Goal: Information Seeking & Learning: Learn about a topic

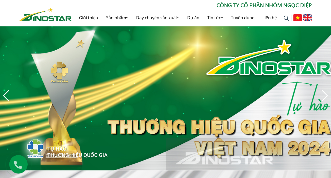
click at [310, 17] on img at bounding box center [307, 17] width 9 height 7
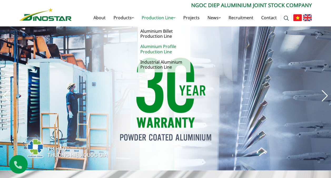
click at [160, 47] on link "Aluminium Profile Production Line" at bounding box center [164, 48] width 53 height 15
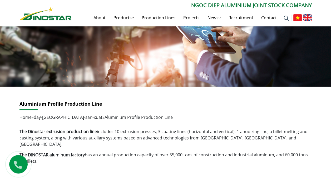
scroll to position [26, 0]
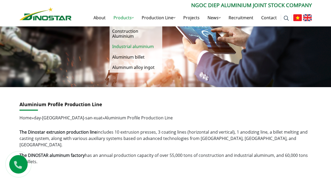
click at [135, 46] on link "Industrial aluminium" at bounding box center [136, 46] width 53 height 10
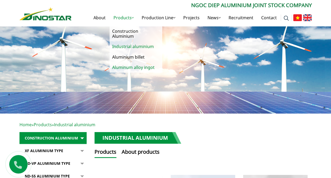
click at [137, 67] on link "Aluminum alloy ingot" at bounding box center [136, 67] width 53 height 10
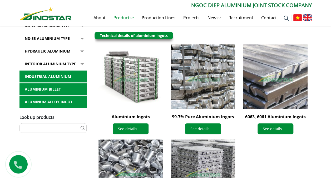
scroll to position [105, 0]
